Goal: Task Accomplishment & Management: Manage account settings

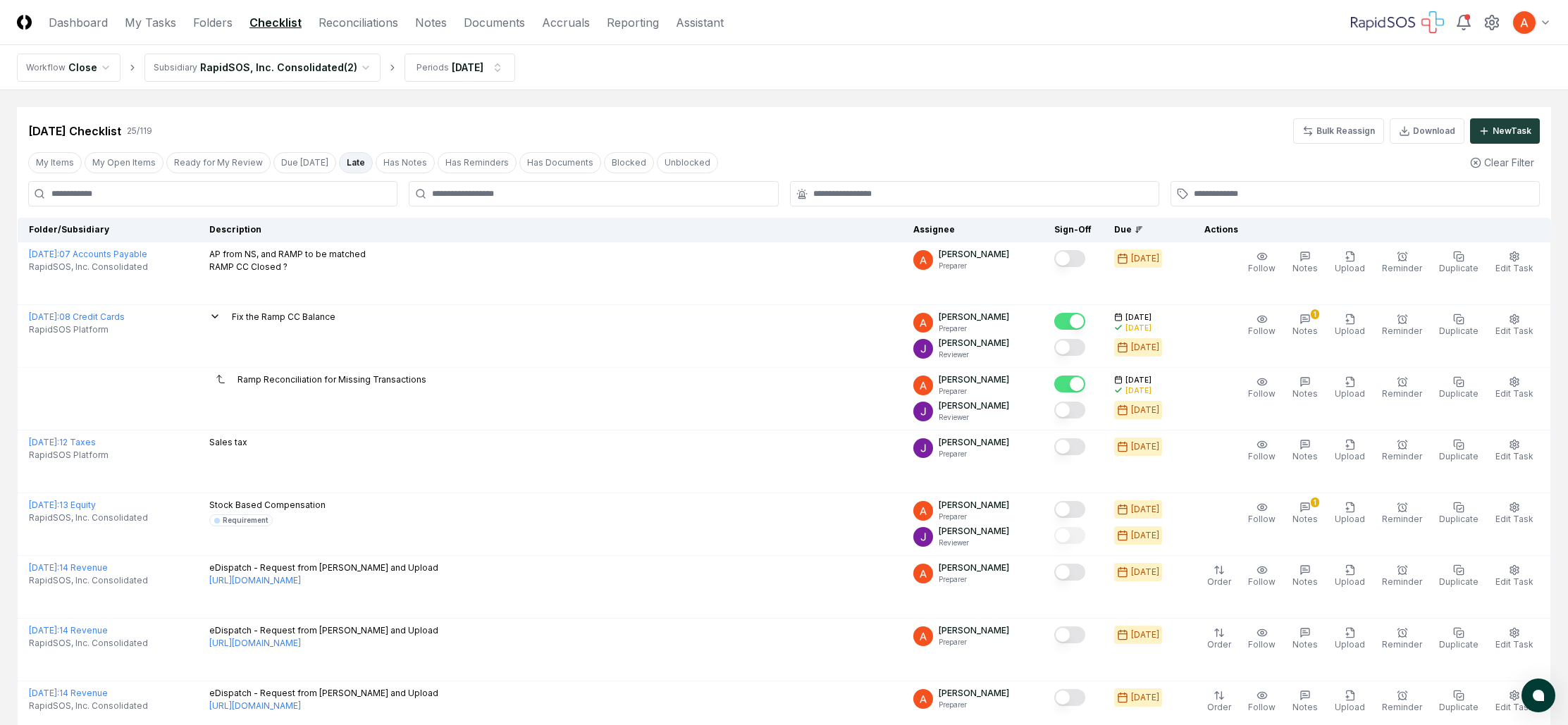
click at [355, 167] on button "Late" at bounding box center [355, 163] width 34 height 21
click at [353, 167] on button "Late" at bounding box center [355, 163] width 34 height 21
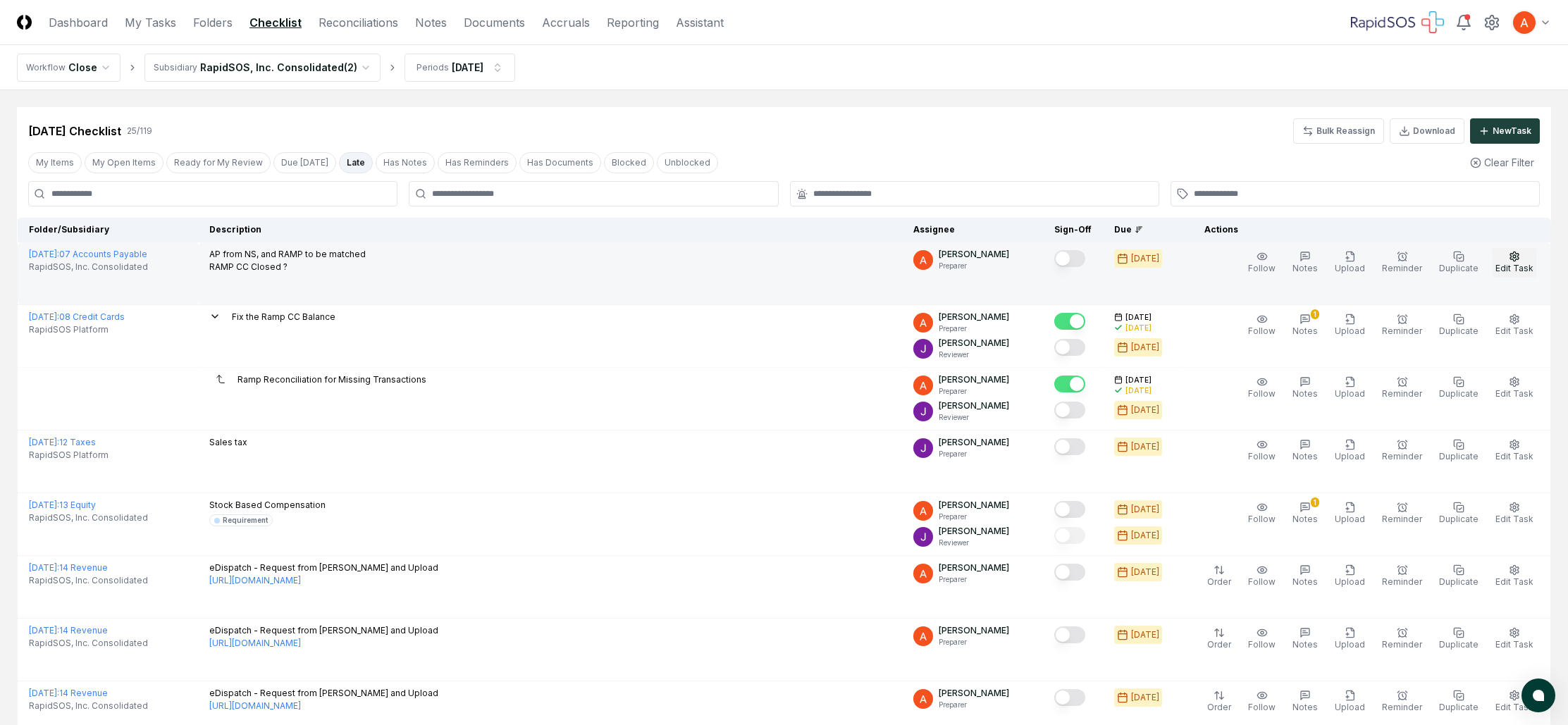
click at [1518, 261] on button "Edit Task" at bounding box center [1514, 263] width 43 height 30
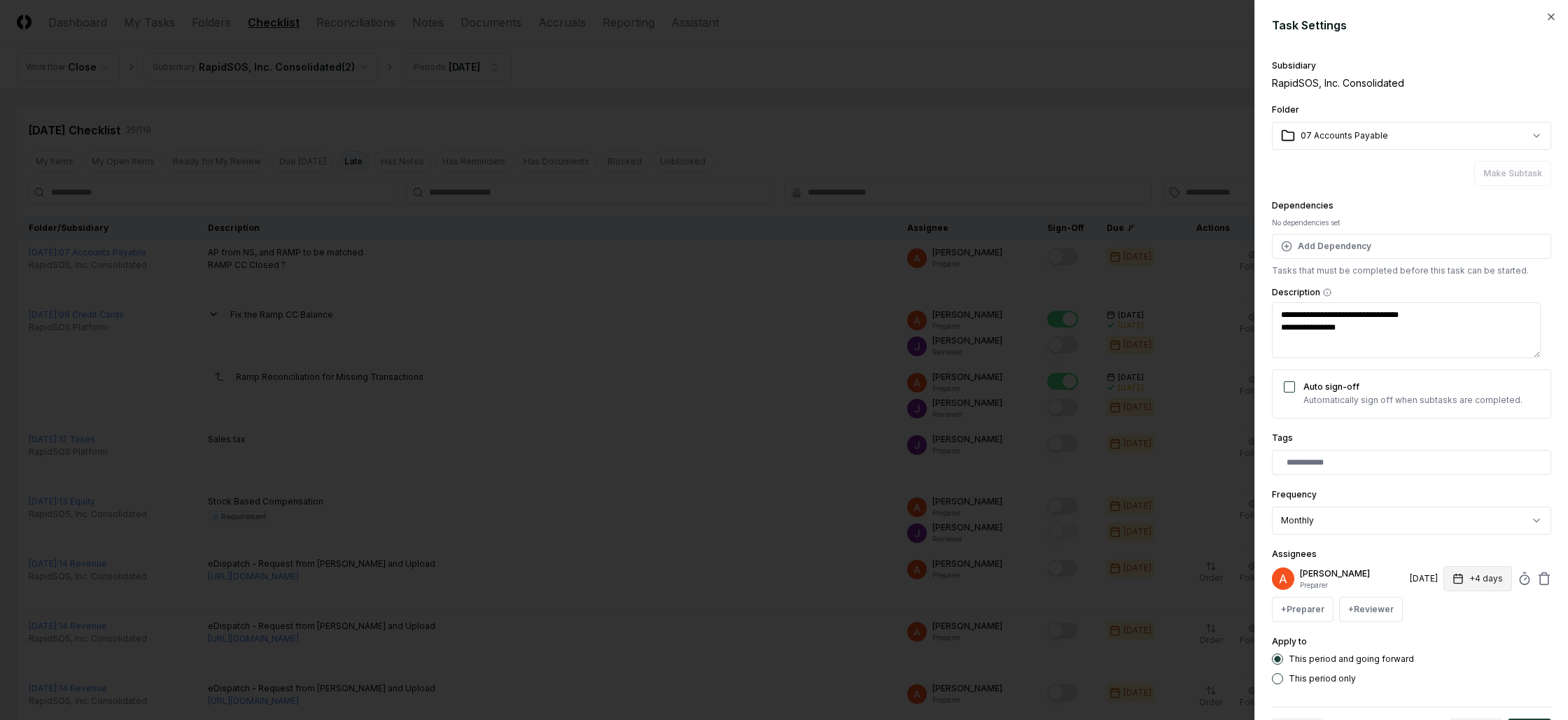
click at [1478, 584] on button "+4 days" at bounding box center [1478, 578] width 69 height 25
click at [1442, 630] on input "*" at bounding box center [1425, 634] width 49 height 25
type textarea "*"
click at [1437, 630] on input "*" at bounding box center [1425, 634] width 49 height 25
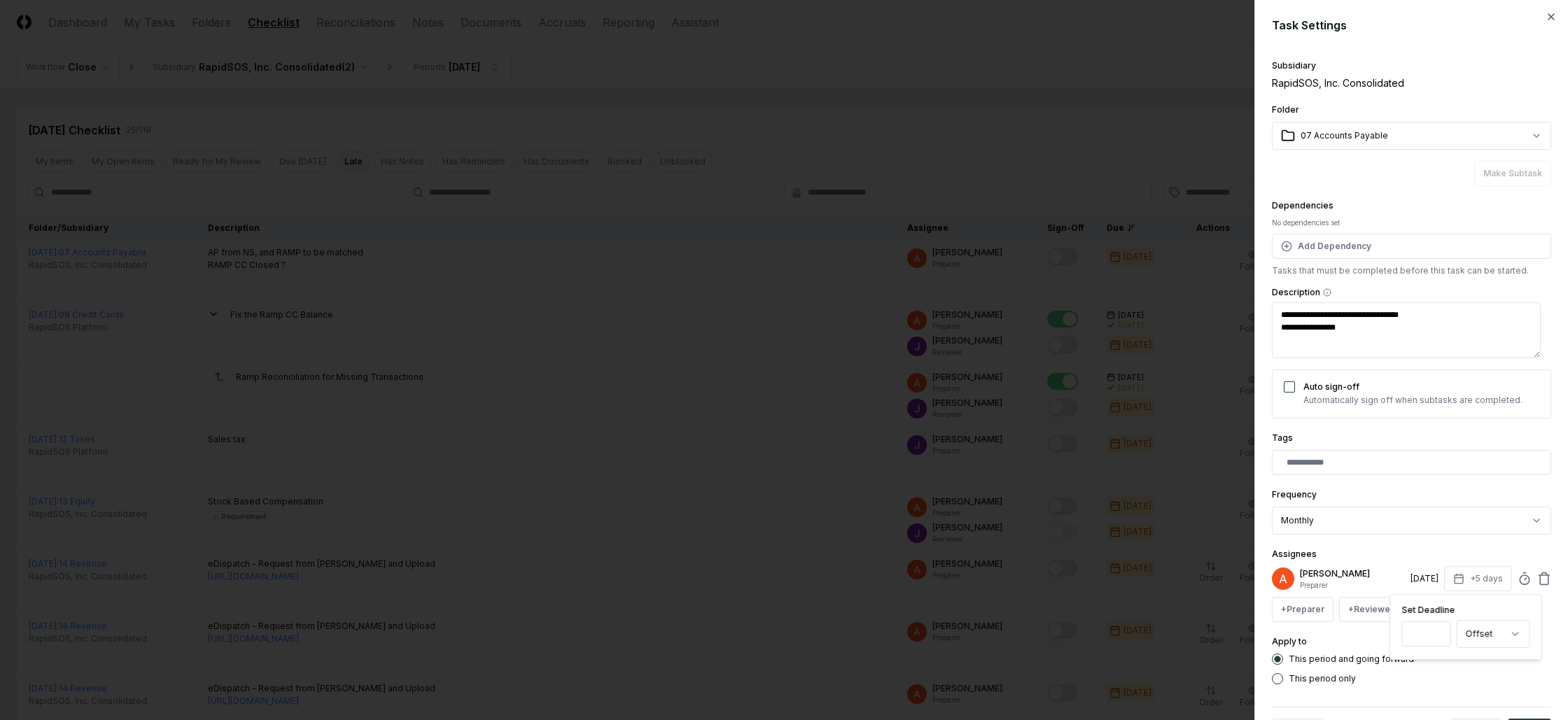
click at [1437, 630] on input "*" at bounding box center [1426, 634] width 49 height 25
click at [1437, 630] on input "*" at bounding box center [1425, 634] width 49 height 25
type input "*"
click at [1436, 630] on input "*" at bounding box center [1425, 634] width 49 height 25
click at [1451, 675] on div "This period only" at bounding box center [1411, 679] width 279 height 11
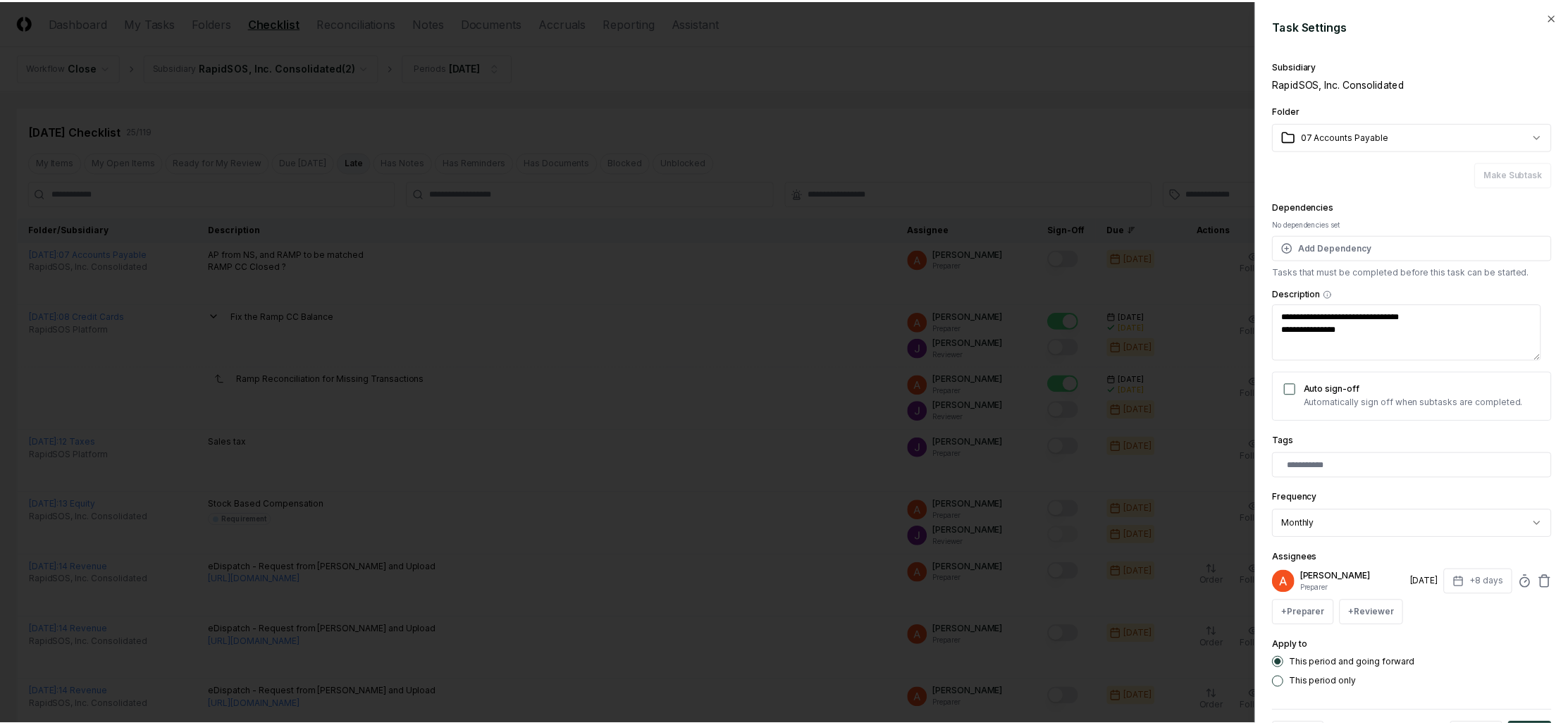
scroll to position [55, 0]
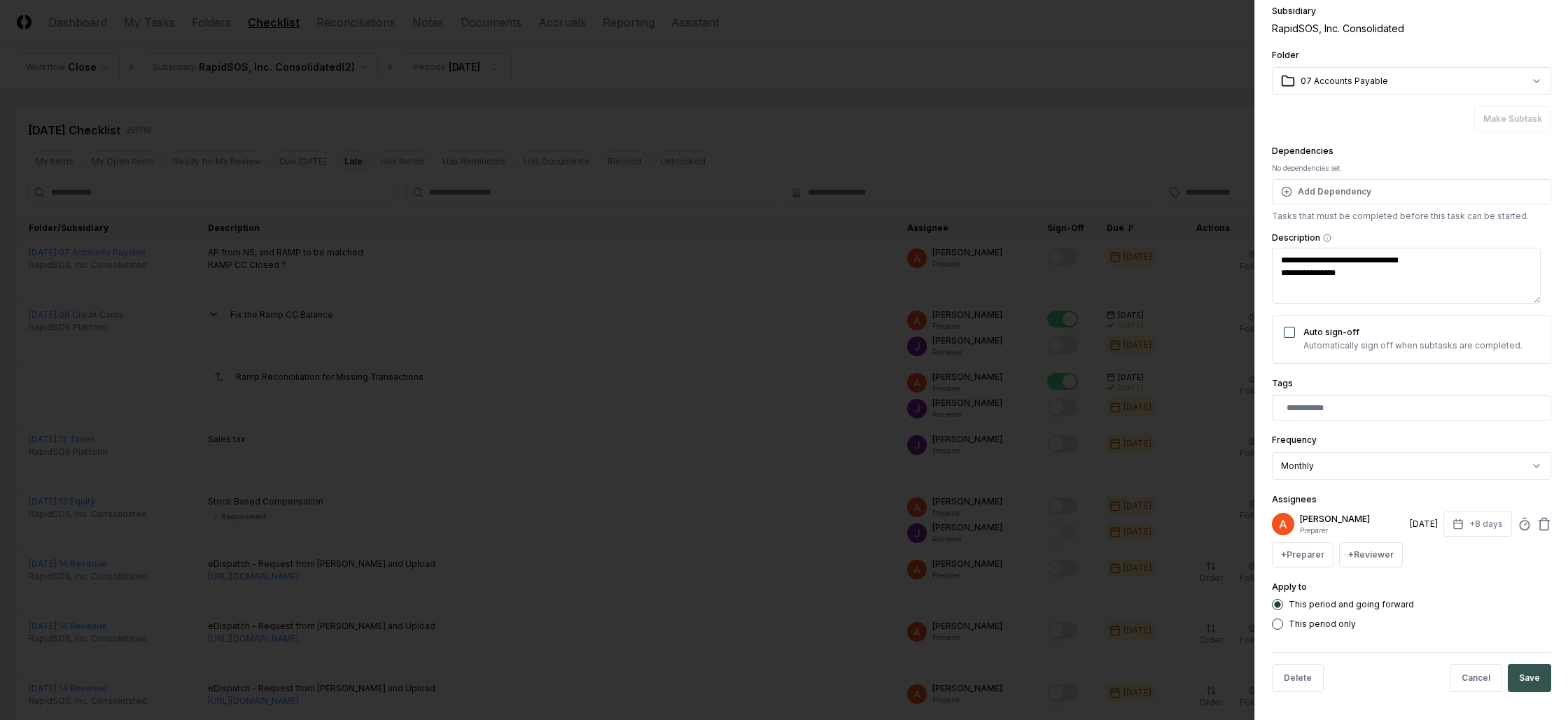
click at [1508, 679] on button "Save" at bounding box center [1529, 677] width 43 height 28
type textarea "*"
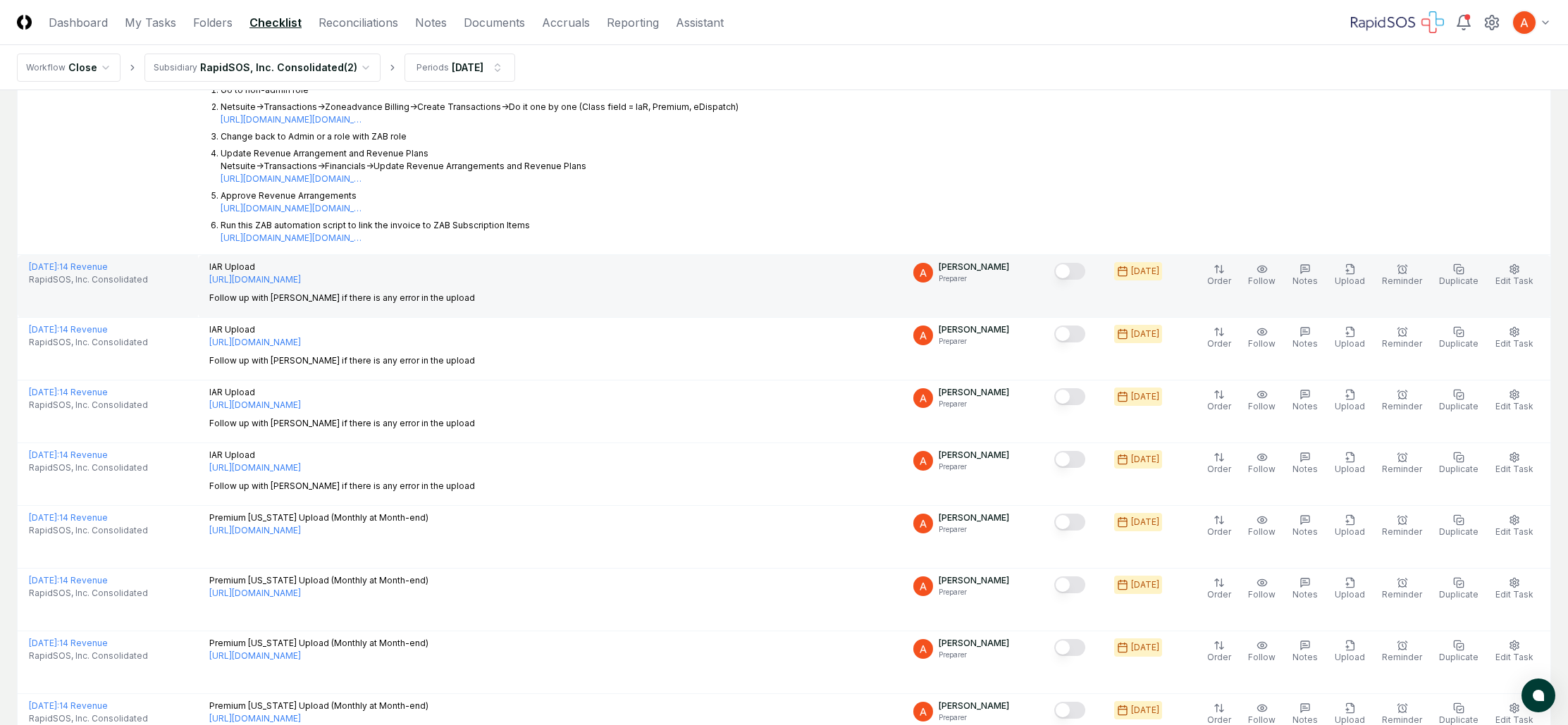
scroll to position [1704, 0]
